Goal: Information Seeking & Learning: Learn about a topic

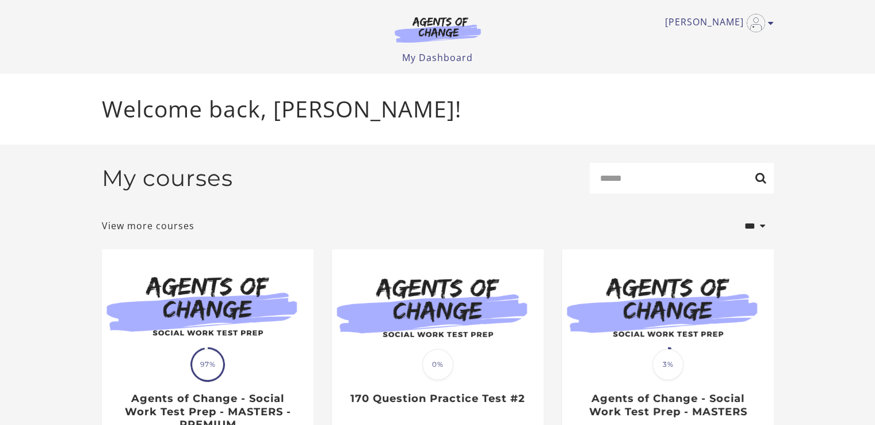
click at [451, 232] on div "**********" at bounding box center [438, 226] width 672 height 29
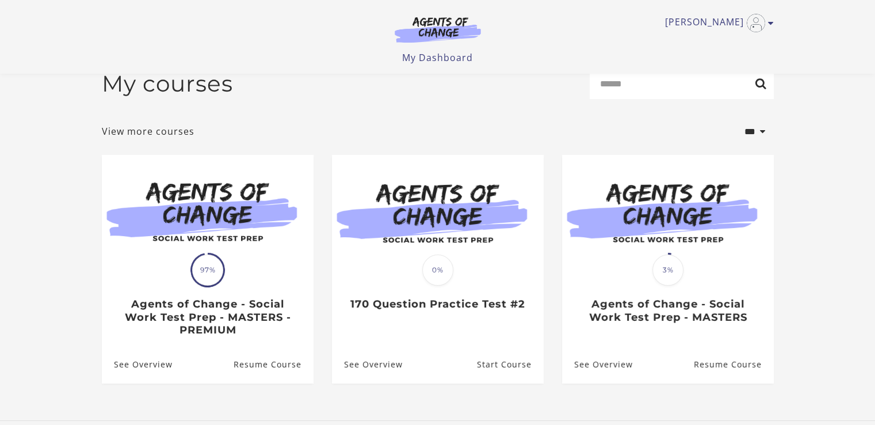
scroll to position [23, 0]
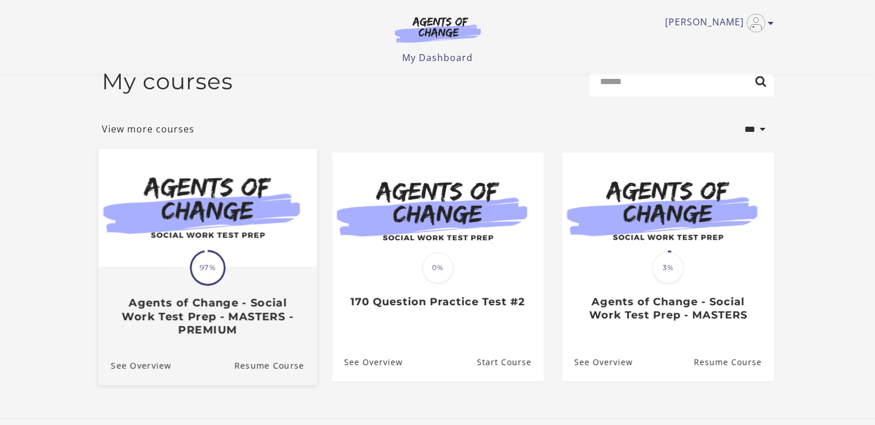
click at [229, 247] on img at bounding box center [207, 208] width 219 height 118
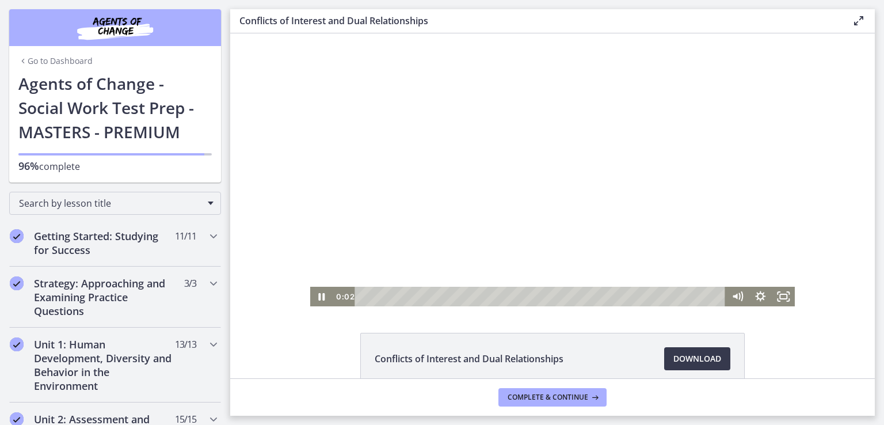
click at [382, 152] on div at bounding box center [552, 169] width 485 height 273
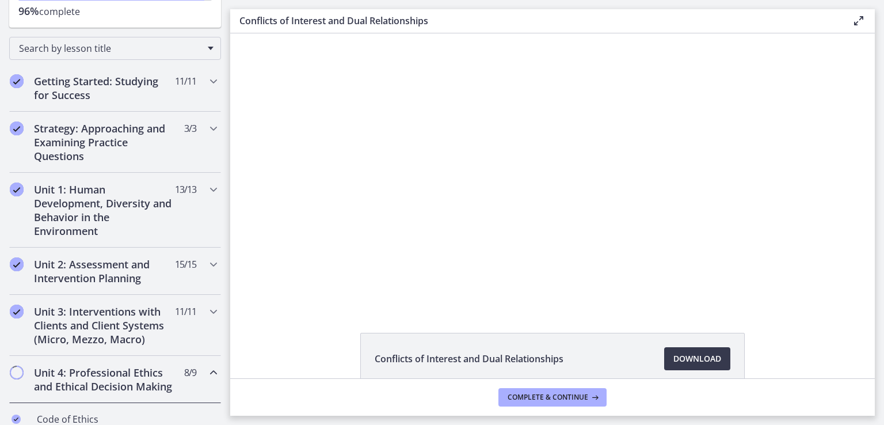
scroll to position [180, 0]
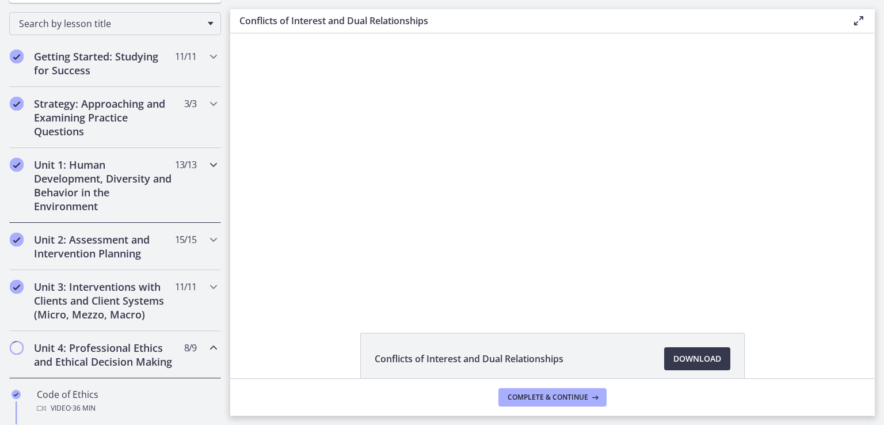
click at [208, 166] on icon "Chapters" at bounding box center [214, 165] width 14 height 14
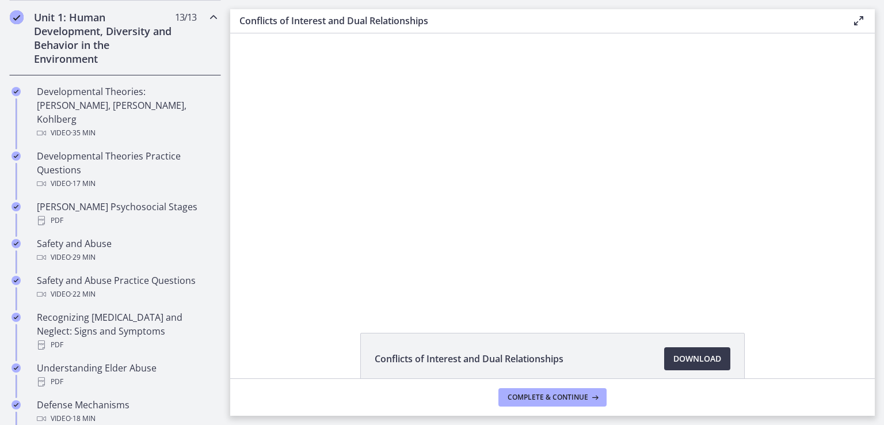
scroll to position [366, 0]
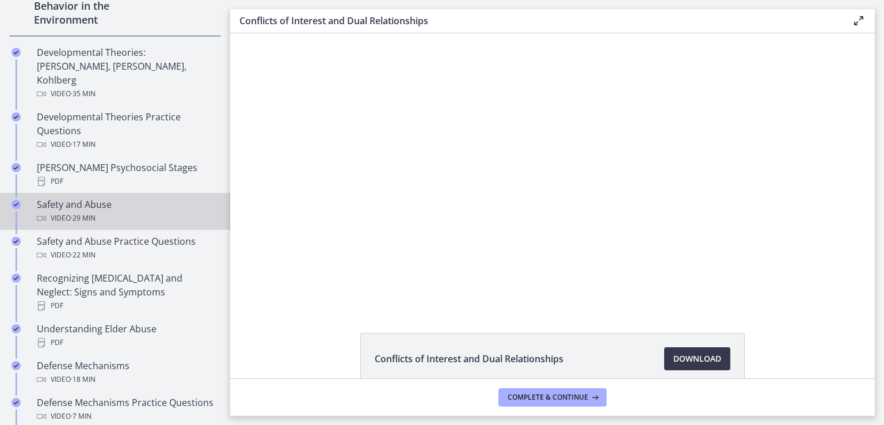
click at [110, 211] on div "Video · 29 min" at bounding box center [127, 218] width 180 height 14
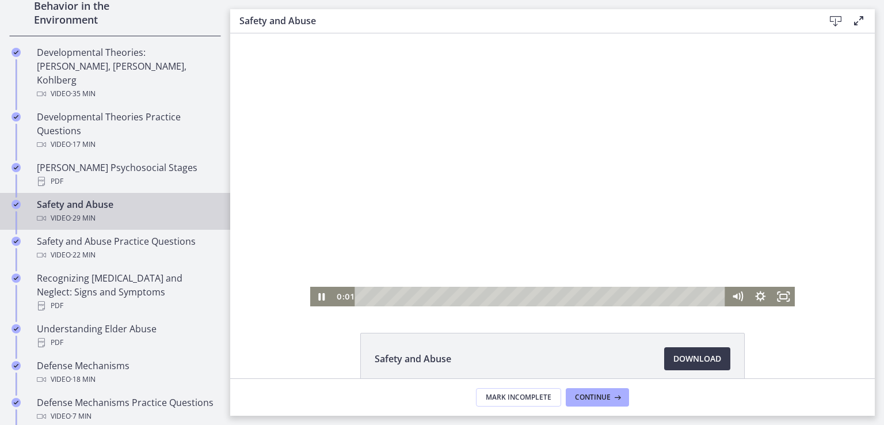
click at [511, 161] on div at bounding box center [552, 169] width 485 height 273
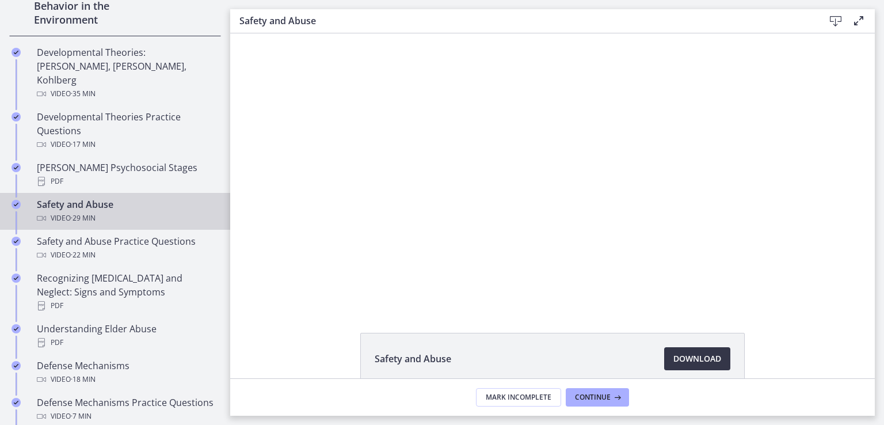
click at [696, 355] on span "Download Opens in a new window" at bounding box center [697, 359] width 48 height 14
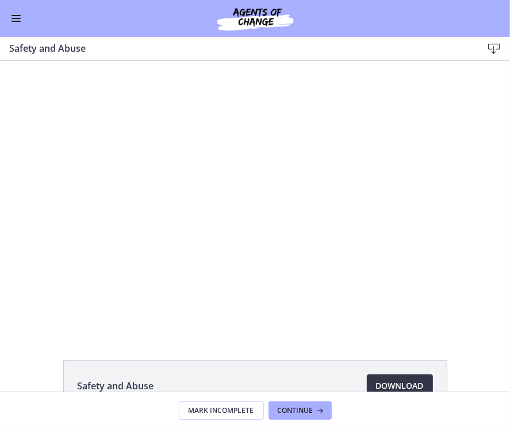
scroll to position [363, 0]
